Goal: Information Seeking & Learning: Learn about a topic

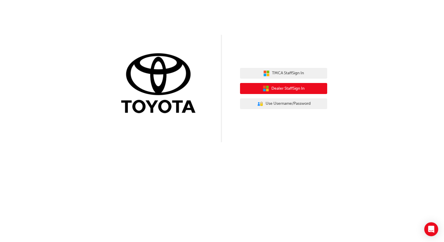
click at [280, 90] on span "Dealer Staff Sign In" at bounding box center [288, 88] width 33 height 7
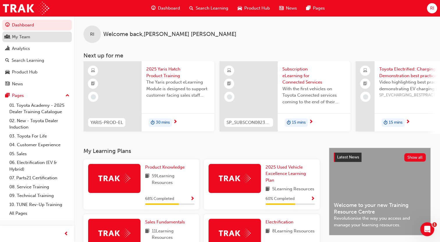
click at [21, 37] on div "My Team" at bounding box center [21, 37] width 18 height 7
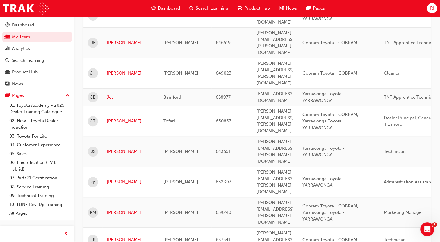
scroll to position [461, 0]
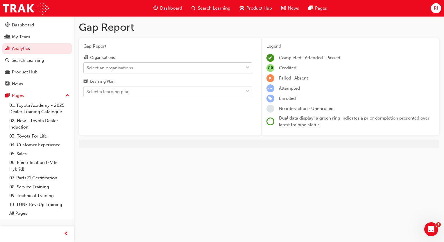
click at [248, 66] on span "down-icon" at bounding box center [248, 68] width 4 height 8
click at [87, 66] on input "Organisations Select an organisations" at bounding box center [87, 67] width 1 height 5
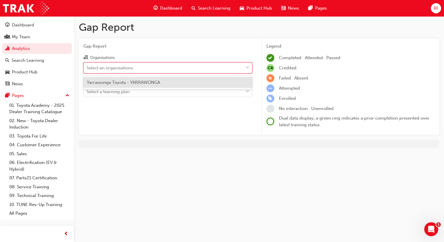
click at [222, 83] on div "Yarrawonga Toyota - YARRAWONGA" at bounding box center [167, 82] width 169 height 11
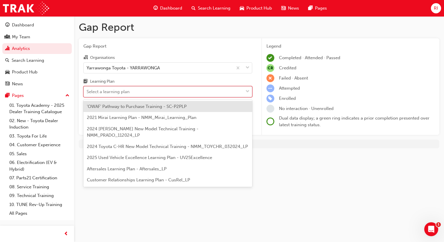
click at [247, 94] on span "down-icon" at bounding box center [248, 92] width 4 height 8
click at [87, 94] on input "Learning Plan option 'OWAF' Pathway to Purchase Training - SC-P2PLP focused, 1 …" at bounding box center [87, 91] width 1 height 5
click at [247, 94] on span "down-icon" at bounding box center [248, 92] width 4 height 8
click at [87, 94] on input "Learning Plan option 'OWAF' Pathway to Purchase Training - SC-P2PLP focused, 1 …" at bounding box center [87, 91] width 1 height 5
click at [248, 90] on span "down-icon" at bounding box center [248, 92] width 4 height 8
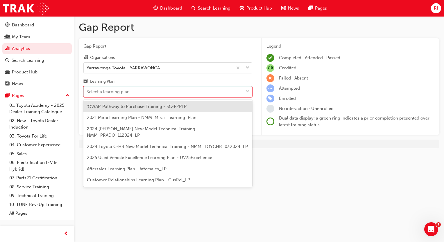
click at [87, 90] on input "Learning Plan option 'OWAF' Pathway to Purchase Training - SC-P2PLP focused, 1 …" at bounding box center [87, 91] width 1 height 5
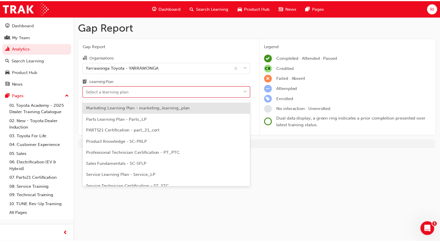
scroll to position [174, 0]
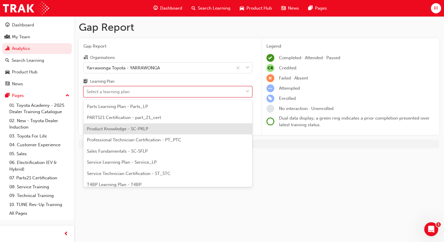
click at [155, 131] on div "Product Knowledge - SC-PKLP" at bounding box center [167, 129] width 169 height 11
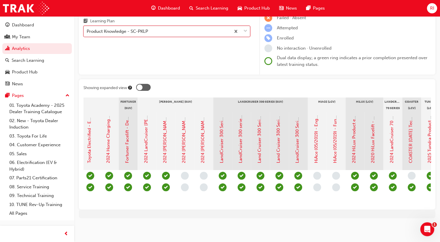
scroll to position [0, 570]
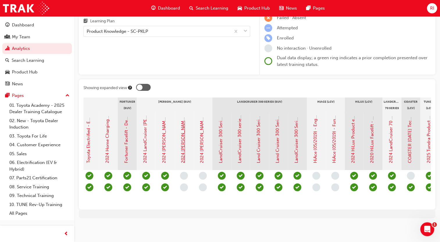
click at [181, 128] on link "2024 [PERSON_NAME] - Walkaround Video" at bounding box center [182, 120] width 5 height 88
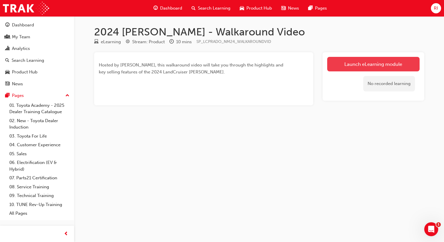
click at [351, 63] on link "Launch eLearning module" at bounding box center [373, 64] width 92 height 15
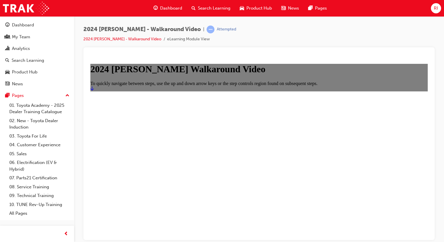
click at [94, 91] on icon "Start" at bounding box center [91, 88] width 3 height 5
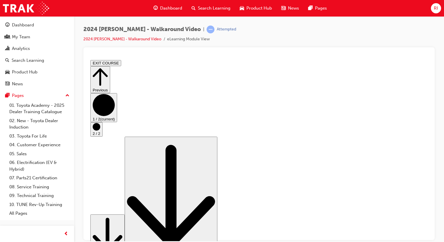
click at [122, 229] on icon "Step controls" at bounding box center [108, 235] width 30 height 35
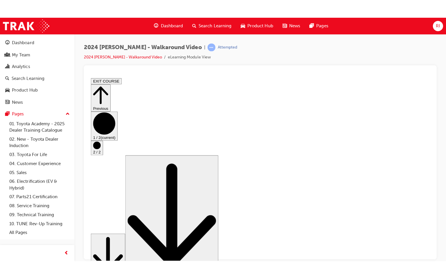
scroll to position [19, 0]
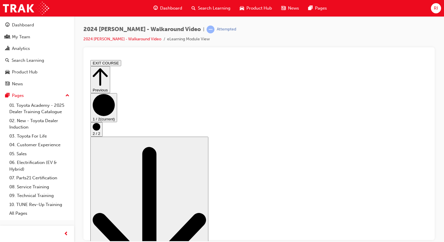
click at [413, 216] on div "Previous 1 / 2 (current) 2 / 2 Scroll page down (disabled because this is the b…" at bounding box center [258, 180] width 337 height 229
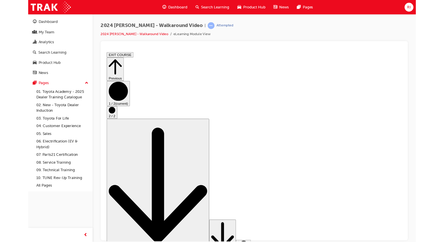
scroll to position [0, 0]
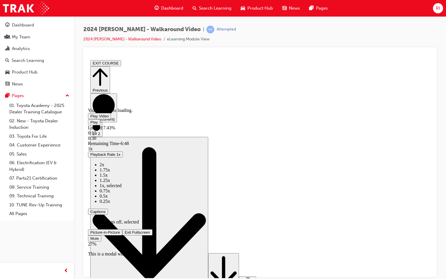
drag, startPoint x: 533, startPoint y: 324, endPoint x: 523, endPoint y: 324, distance: 9.6
click at [181, 242] on div "Volume Level" at bounding box center [134, 247] width 92 height 0
click at [90, 118] on span "Video player" at bounding box center [90, 116] width 0 height 4
click at [147, 242] on div "Volume Level" at bounding box center [117, 247] width 59 height 0
click at [113, 242] on div "Volume Level" at bounding box center [100, 247] width 25 height 0
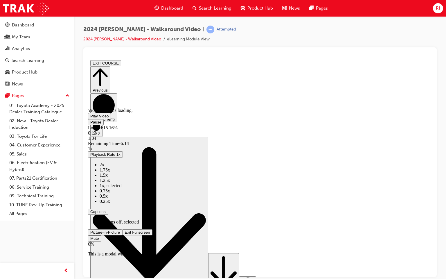
drag, startPoint x: 521, startPoint y: 326, endPoint x: 515, endPoint y: 326, distance: 5.8
click at [88, 242] on div "Volume Level" at bounding box center [88, 247] width 0 height 0
click at [105, 242] on div "Volume Level" at bounding box center [96, 247] width 17 height 0
click at [90, 124] on span "Video player" at bounding box center [90, 122] width 0 height 4
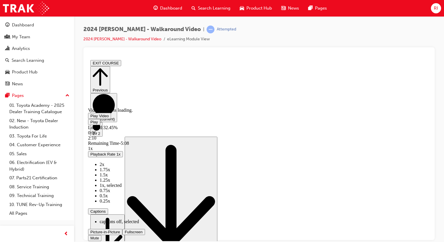
scroll to position [19, 0]
